Goal: Find specific page/section: Find specific page/section

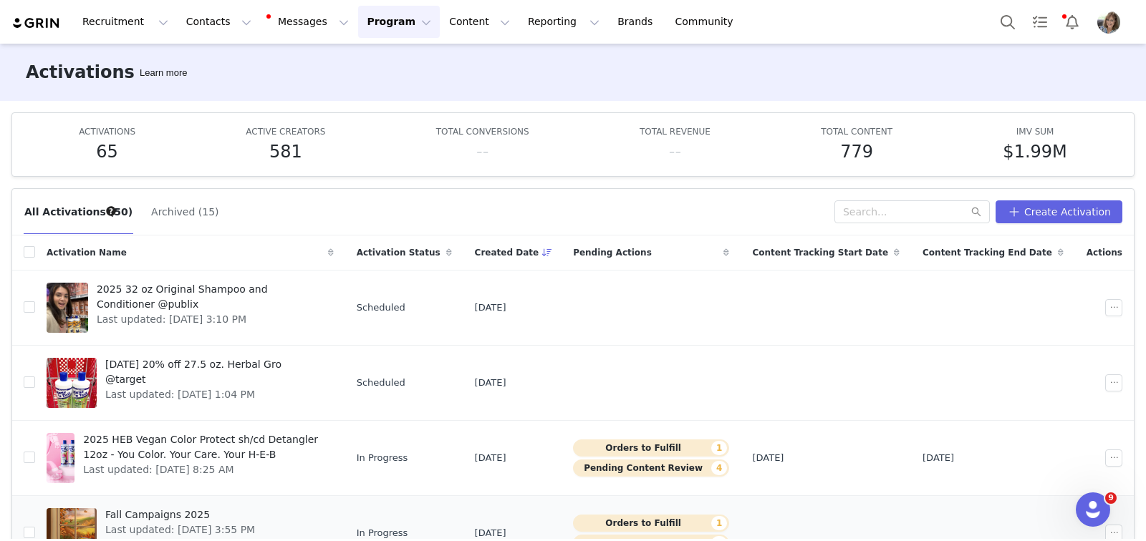
scroll to position [139, 0]
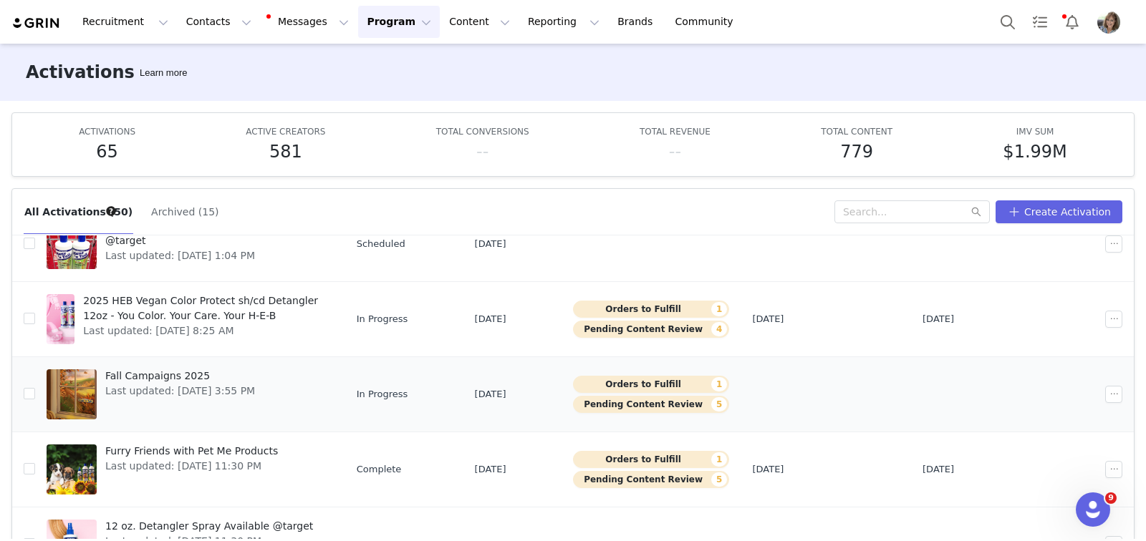
click at [243, 402] on div "Fall Campaigns 2025 Last updated: [DATE] 3:55 PM" at bounding box center [180, 394] width 167 height 57
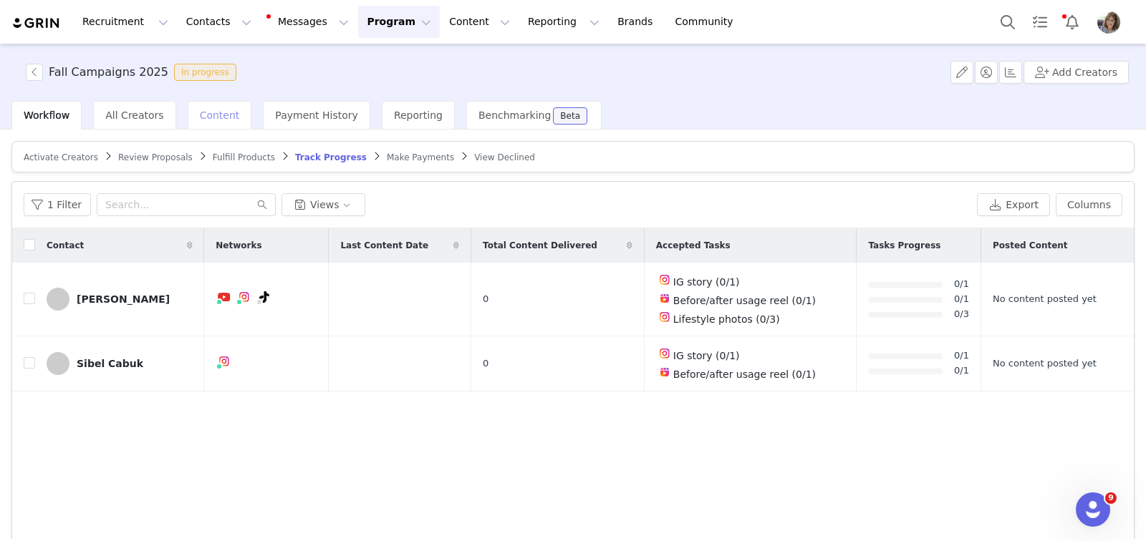
click at [218, 117] on span "Content" at bounding box center [220, 115] width 40 height 11
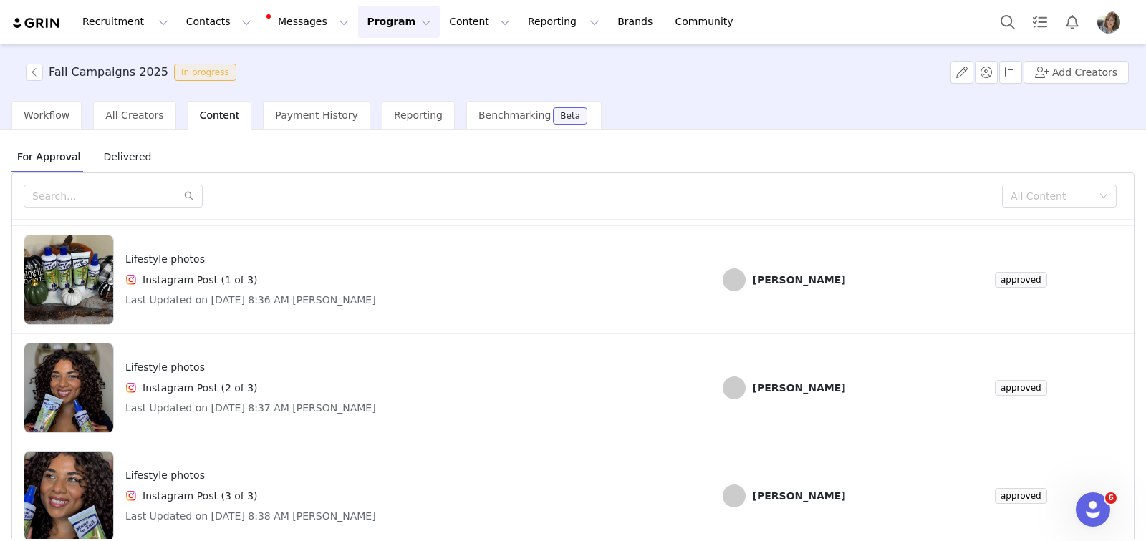
scroll to position [59, 0]
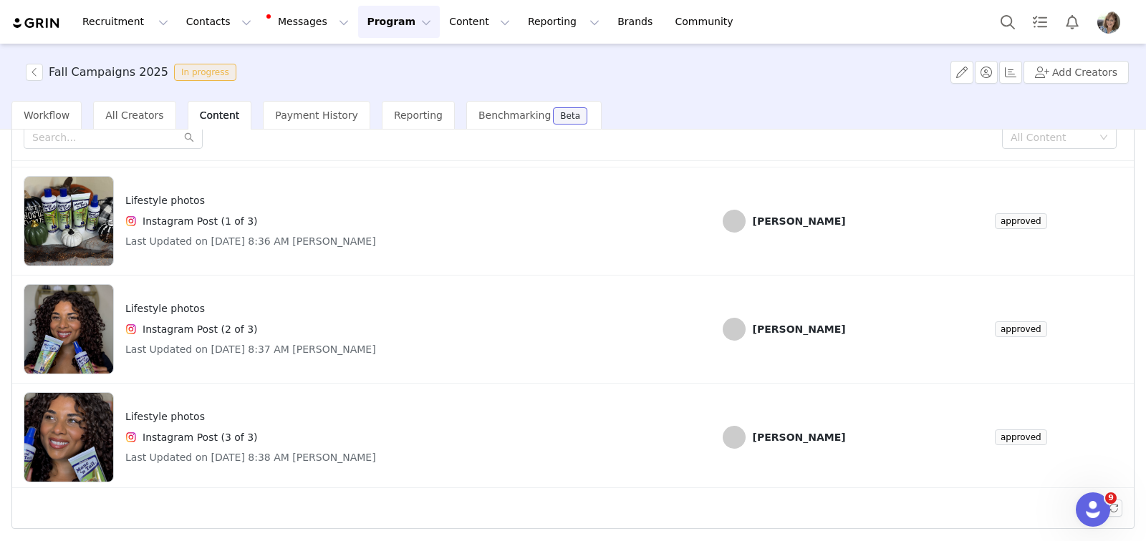
click at [378, 27] on button "Program Program" at bounding box center [399, 22] width 82 height 32
click at [372, 63] on p "Activations" at bounding box center [374, 63] width 55 height 15
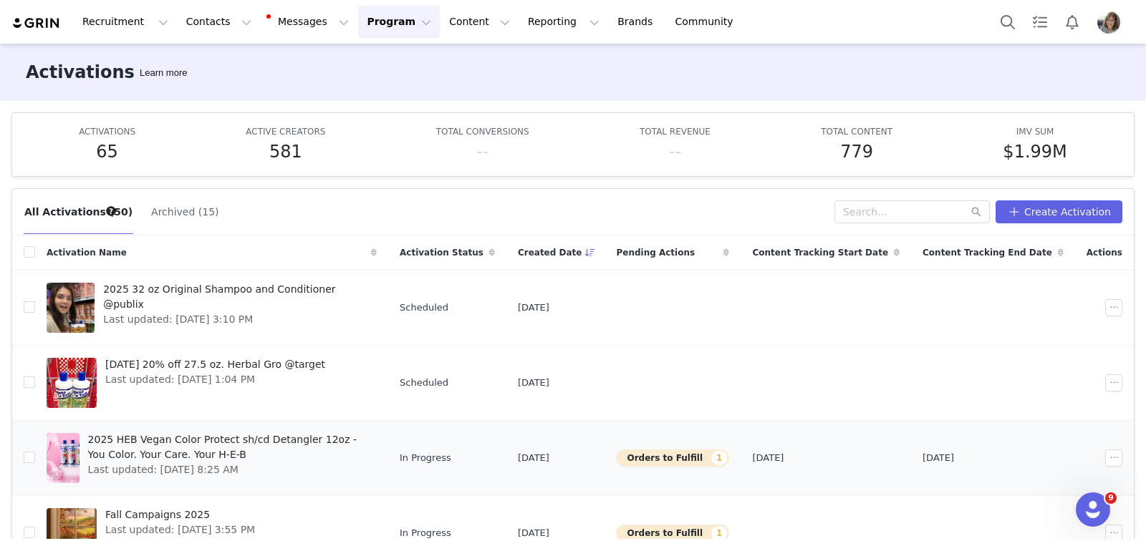
click at [250, 458] on span "2025 HEB Vegan Color Protect sh/cd Detangler 12oz - You Color. Your Care. Your …" at bounding box center [228, 448] width 280 height 30
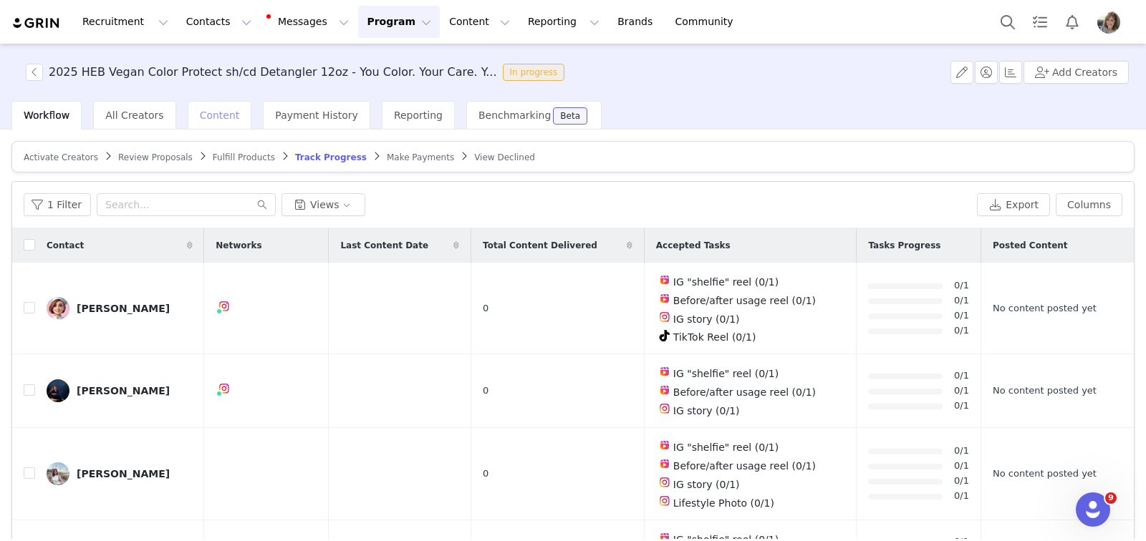
click at [213, 122] on div "Content" at bounding box center [220, 115] width 64 height 29
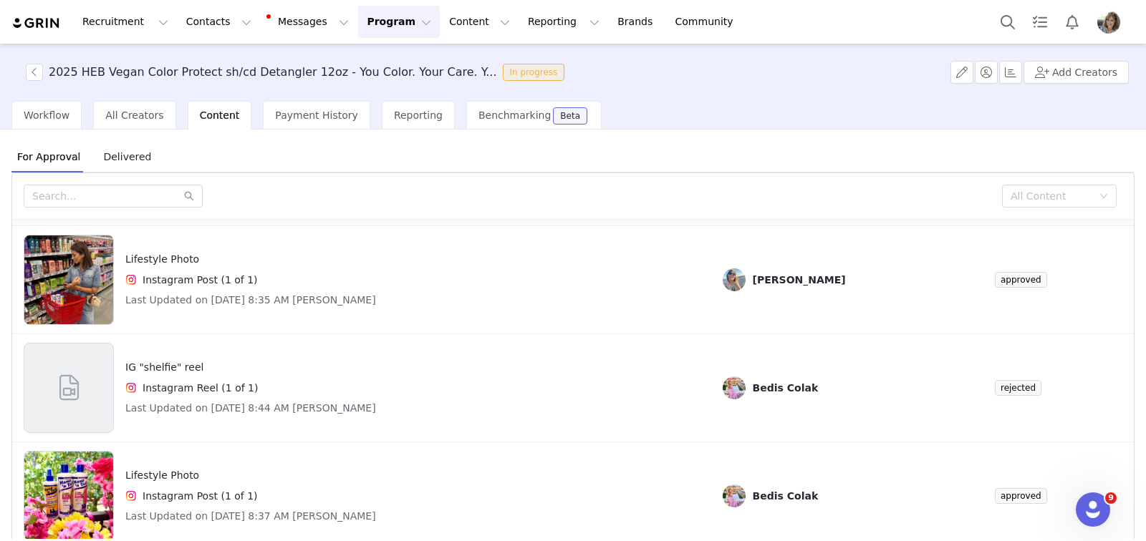
scroll to position [59, 0]
